Goal: Register for event/course

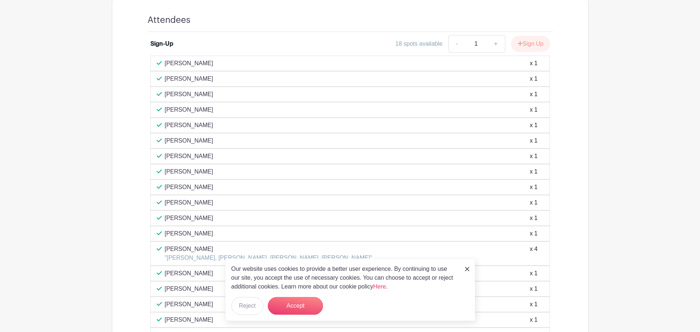
scroll to position [488, 0]
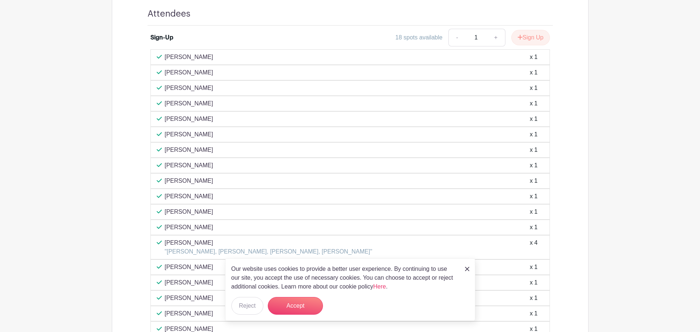
click at [465, 266] on div "Our website uses cookies to provide a better user experience. By continuing to …" at bounding box center [350, 289] width 250 height 63
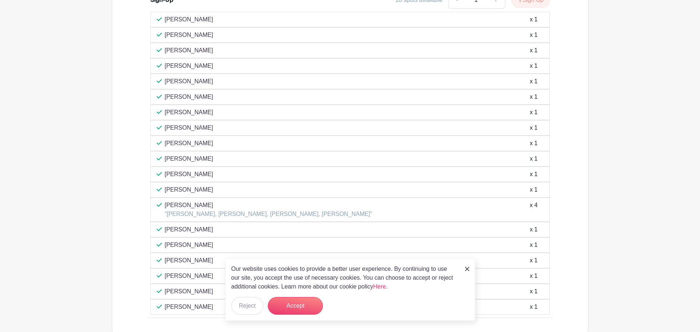
click at [470, 270] on div "Our website uses cookies to provide a better user experience. By continuing to …" at bounding box center [350, 289] width 250 height 63
click at [466, 269] on img at bounding box center [467, 268] width 4 height 4
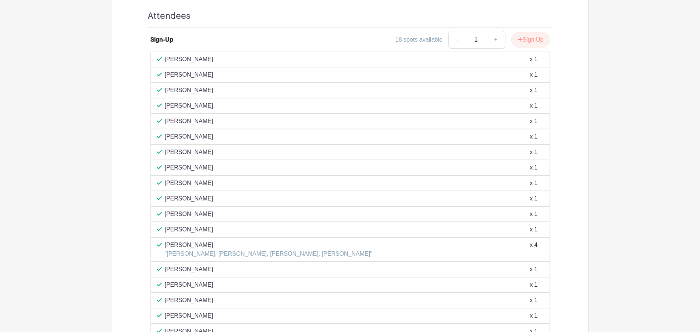
scroll to position [413, 0]
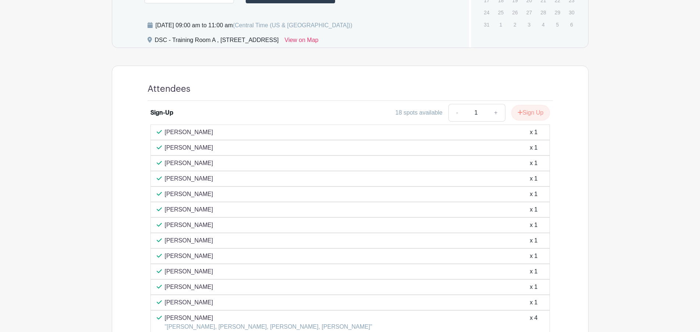
click at [532, 181] on div "x 1" at bounding box center [534, 178] width 8 height 9
click at [536, 117] on button "Sign Up" at bounding box center [531, 112] width 39 height 15
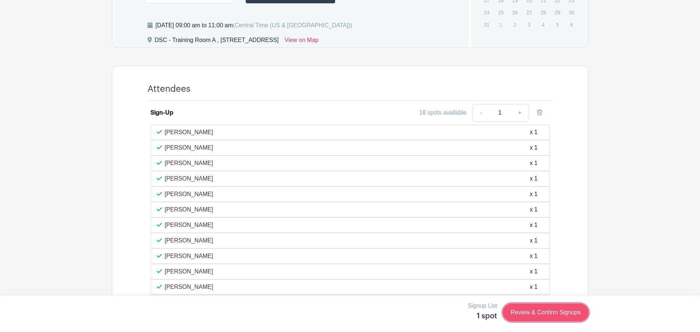
click at [531, 317] on link "Review & Confirm Signups" at bounding box center [545, 312] width 85 height 18
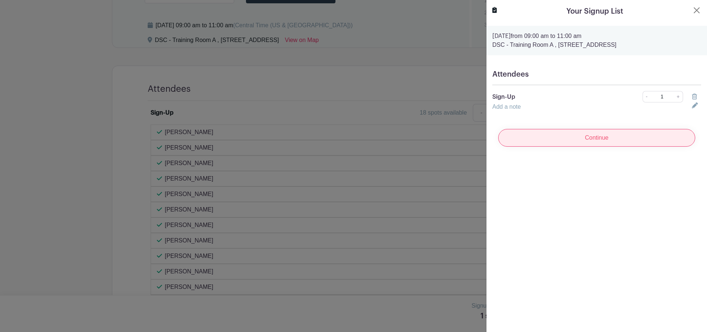
click at [621, 142] on input "Continue" at bounding box center [596, 138] width 197 height 18
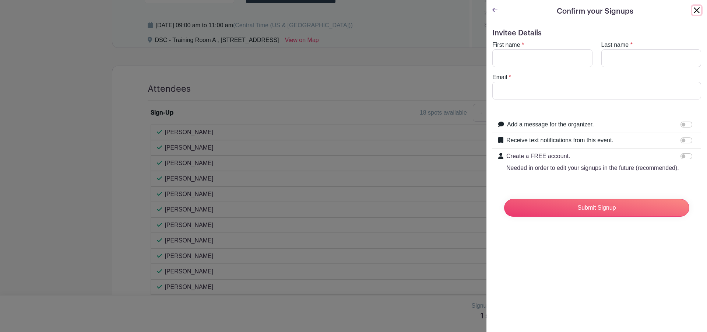
click at [692, 10] on button "Close" at bounding box center [696, 10] width 9 height 9
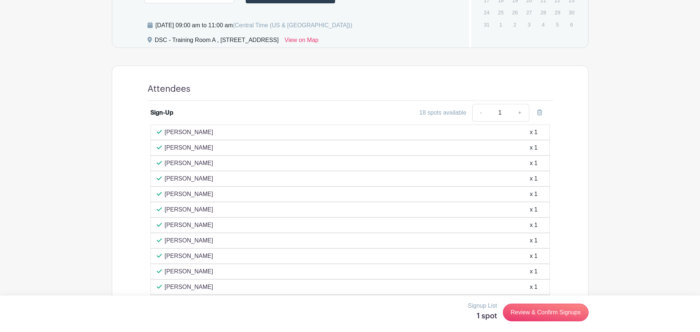
click at [416, 210] on div "[PERSON_NAME] x 1" at bounding box center [350, 209] width 387 height 9
click at [539, 171] on div "[PERSON_NAME] x 1" at bounding box center [351, 178] width 400 height 15
click at [529, 175] on div "[PERSON_NAME] x 1" at bounding box center [350, 178] width 387 height 9
click at [530, 175] on div "[PERSON_NAME] x 1" at bounding box center [350, 178] width 387 height 9
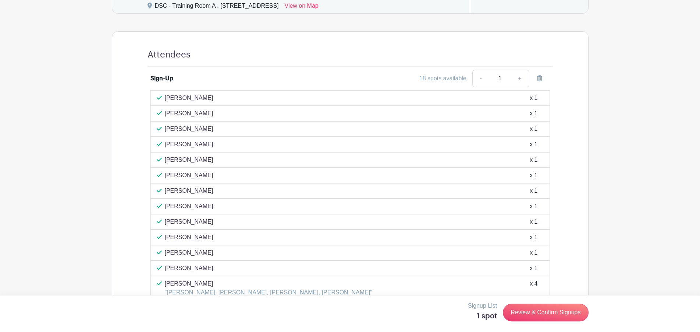
scroll to position [451, 0]
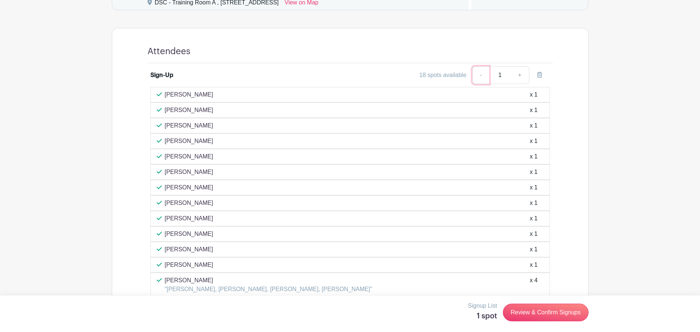
click at [485, 76] on link "-" at bounding box center [481, 75] width 17 height 18
click at [558, 113] on div "Sign-Up 18 spots available - 1 + [PERSON_NAME] x 1 [PERSON_NAME] x 1 [PERSON_NA…" at bounding box center [350, 227] width 441 height 329
click at [538, 69] on link at bounding box center [540, 75] width 21 height 18
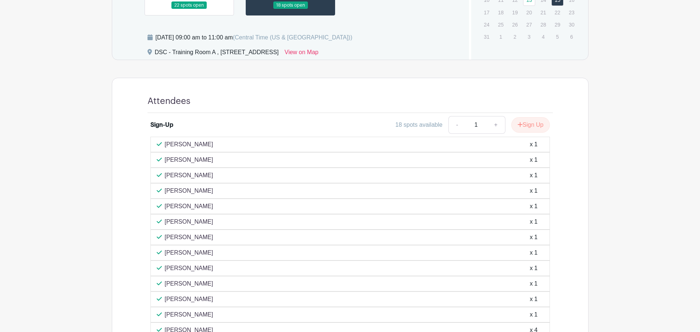
scroll to position [388, 0]
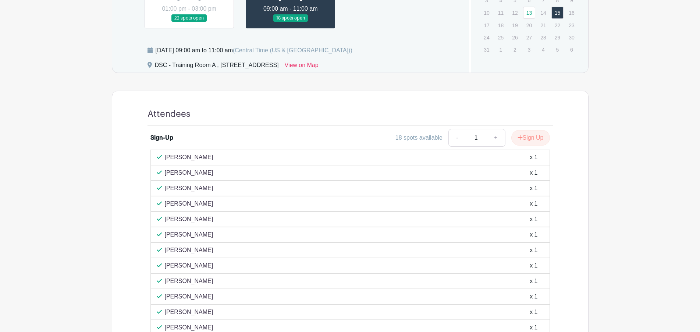
click at [483, 132] on input "1" at bounding box center [476, 138] width 22 height 18
click at [480, 184] on div "[PERSON_NAME] x 1" at bounding box center [350, 188] width 387 height 9
click at [514, 204] on div "[PERSON_NAME] x 1" at bounding box center [350, 203] width 387 height 9
click at [523, 230] on div "[PERSON_NAME] x 1" at bounding box center [350, 234] width 387 height 9
click at [523, 233] on div "[PERSON_NAME] x 1" at bounding box center [350, 234] width 387 height 9
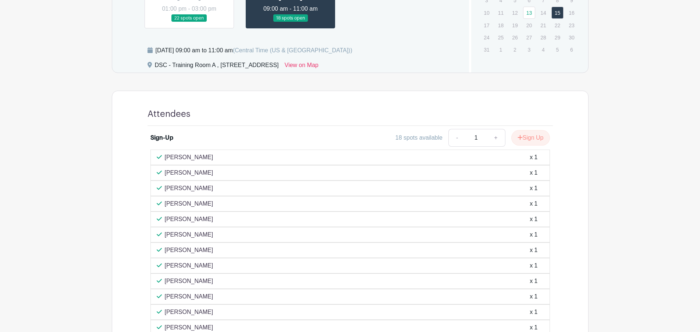
click at [286, 210] on div "[PERSON_NAME] x 1" at bounding box center [351, 203] width 400 height 15
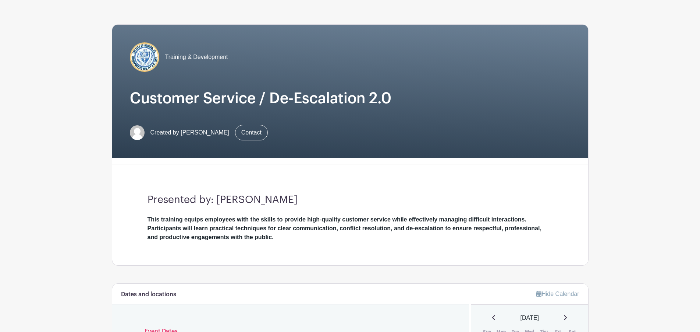
scroll to position [0, 0]
